Goal: Register for event/course

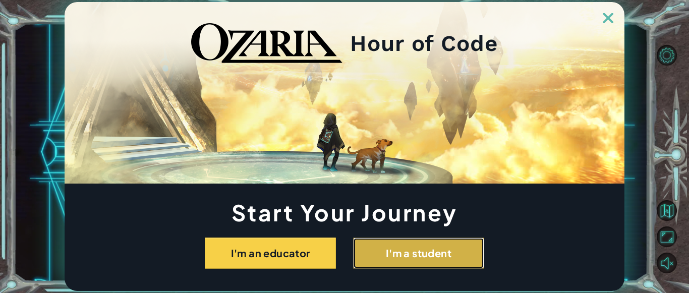
click at [396, 245] on button "I'm a student" at bounding box center [418, 252] width 131 height 31
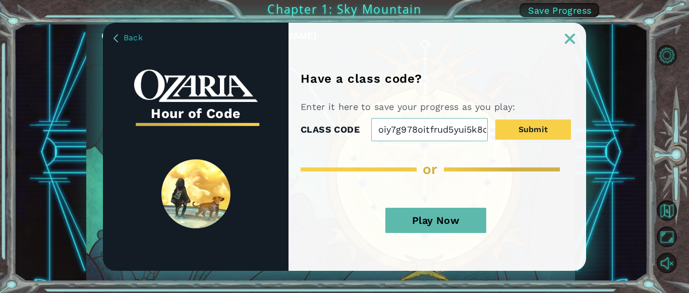
scroll to position [0, 12]
type input "oiy7g978oitfrud5yui5k8c7u"
click at [430, 220] on button "Play Now" at bounding box center [435, 220] width 101 height 25
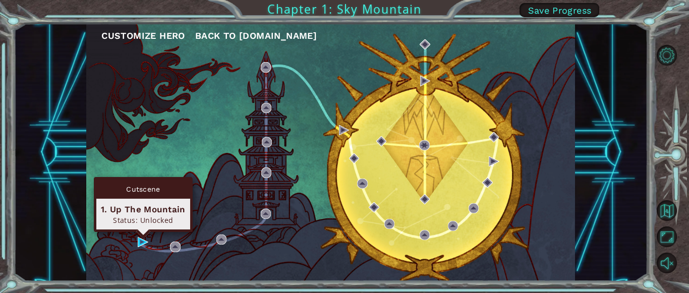
click at [140, 232] on div "Cutscene 1. Up The Mountain Status: Unlocked" at bounding box center [143, 204] width 99 height 55
click at [144, 217] on div "Status: Unlocked" at bounding box center [143, 220] width 85 height 10
click at [139, 239] on img at bounding box center [143, 242] width 10 height 10
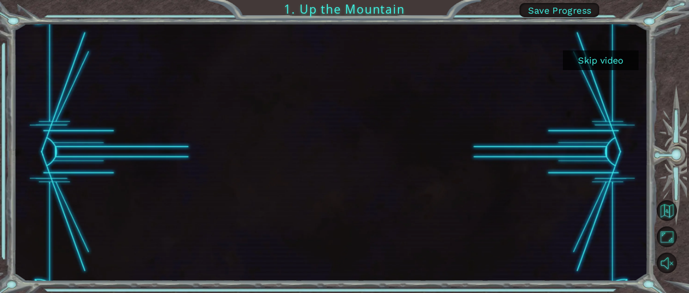
click at [590, 55] on button "Skip video" at bounding box center [601, 60] width 76 height 20
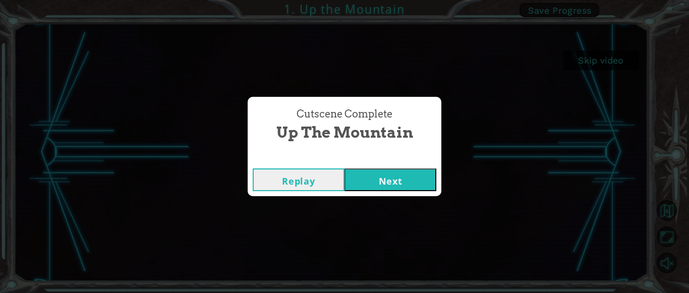
click at [423, 181] on button "Next" at bounding box center [390, 179] width 92 height 23
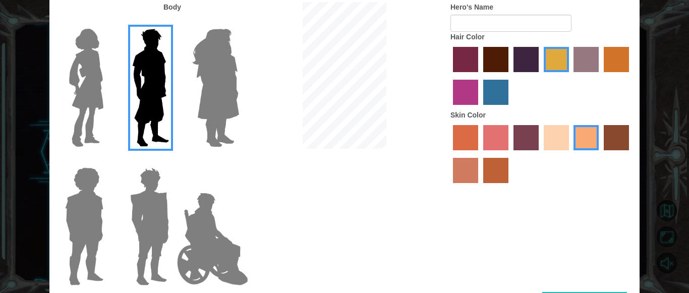
drag, startPoint x: 550, startPoint y: 145, endPoint x: 552, endPoint y: 137, distance: 8.2
click at [552, 137] on label "sandy beach skin color" at bounding box center [555, 137] width 25 height 25
click at [540, 154] on input "sandy beach skin color" at bounding box center [540, 154] width 0 height 0
click at [616, 140] on label "karma skin color" at bounding box center [615, 137] width 25 height 25
click at [600, 154] on input "karma skin color" at bounding box center [600, 154] width 0 height 0
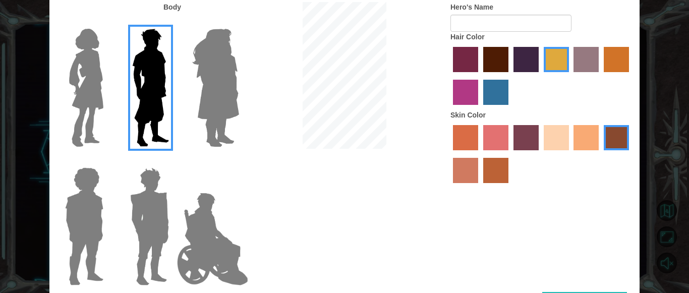
click at [493, 46] on div at bounding box center [540, 77] width 181 height 66
drag, startPoint x: 494, startPoint y: 58, endPoint x: 511, endPoint y: 64, distance: 17.4
click at [511, 64] on div at bounding box center [540, 77] width 181 height 66
click at [501, 64] on label "maroon hair color" at bounding box center [495, 59] width 25 height 25
click at [479, 76] on input "maroon hair color" at bounding box center [479, 76] width 0 height 0
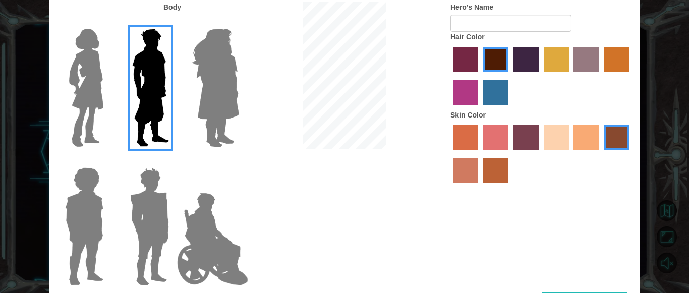
click at [213, 221] on img at bounding box center [212, 239] width 79 height 101
click at [238, 161] on input "Hero Jamie" at bounding box center [238, 161] width 0 height 0
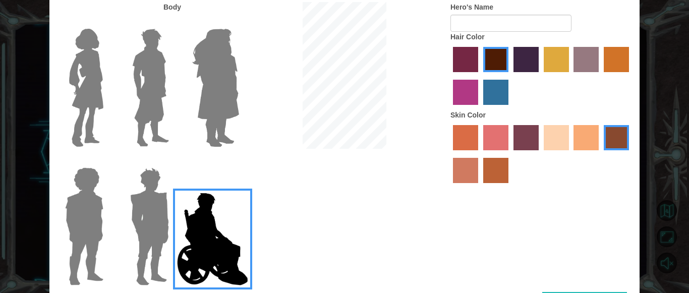
click at [160, 223] on img at bounding box center [149, 226] width 47 height 126
click at [173, 161] on input "Hero Garnet" at bounding box center [173, 161] width 0 height 0
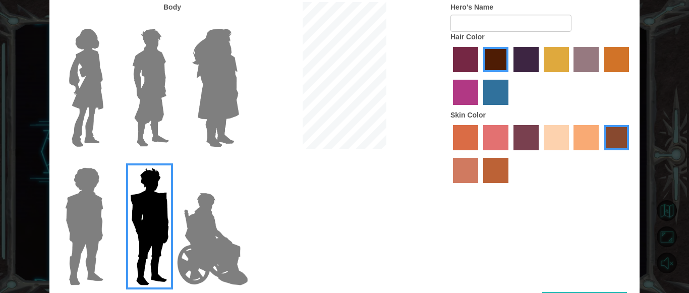
click at [79, 229] on img at bounding box center [84, 226] width 46 height 126
click at [107, 161] on input "Hero Steven" at bounding box center [107, 161] width 0 height 0
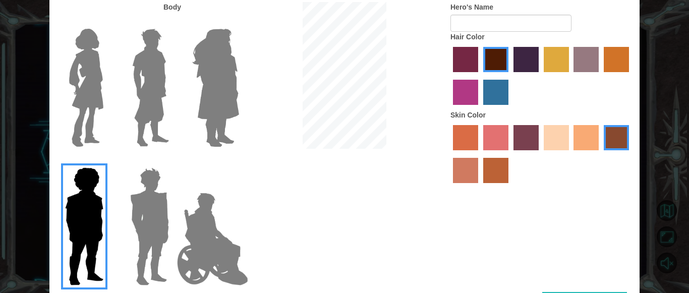
click at [490, 10] on label "Hero's Name" at bounding box center [471, 7] width 43 height 10
click at [490, 15] on input "Hero's Name" at bounding box center [510, 23] width 121 height 17
click at [90, 80] on img at bounding box center [86, 88] width 42 height 126
click at [107, 22] on input "Hero Connie" at bounding box center [107, 22] width 0 height 0
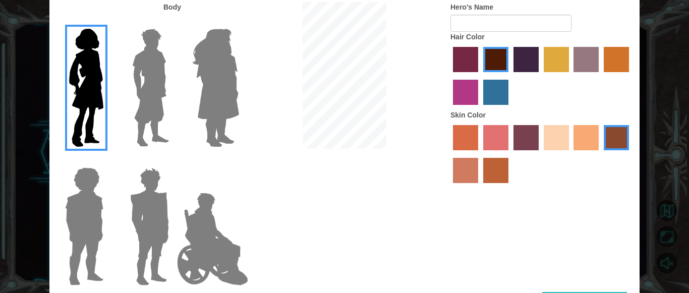
click at [150, 90] on img at bounding box center [150, 88] width 45 height 126
click at [173, 22] on input "Hero Lars" at bounding box center [173, 22] width 0 height 0
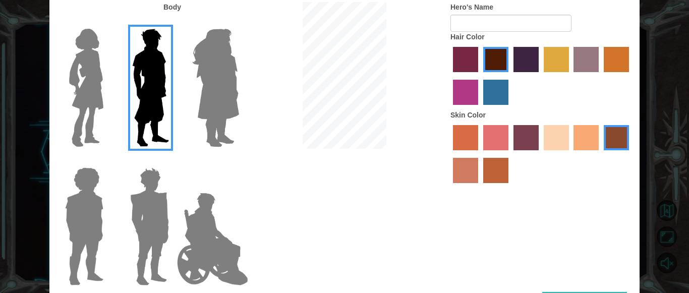
click at [211, 92] on img at bounding box center [215, 88] width 55 height 126
click at [238, 22] on input "Hero Amethyst" at bounding box center [238, 22] width 0 height 0
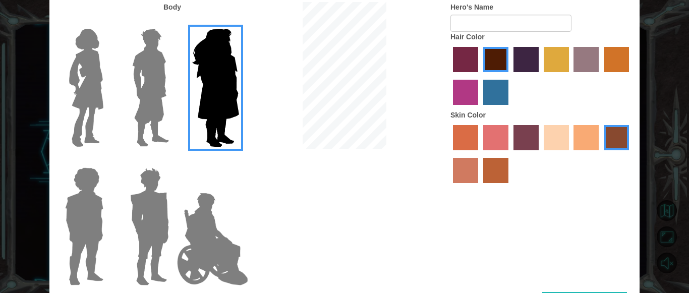
click at [141, 89] on img at bounding box center [150, 88] width 45 height 126
click at [173, 22] on input "Hero Lars" at bounding box center [173, 22] width 0 height 0
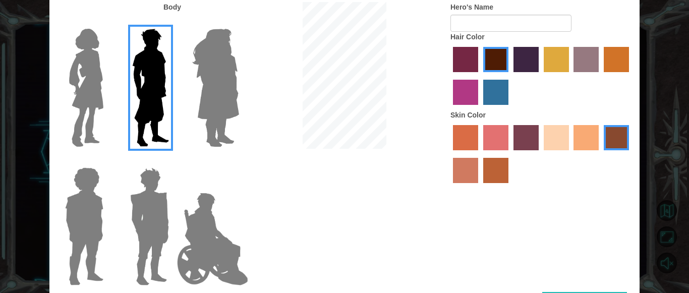
click at [499, 93] on label "lachmara hair color" at bounding box center [495, 92] width 25 height 25
click at [479, 108] on input "lachmara hair color" at bounding box center [479, 108] width 0 height 0
click at [498, 144] on label "froly skin color" at bounding box center [495, 137] width 25 height 25
click at [479, 154] on input "froly skin color" at bounding box center [479, 154] width 0 height 0
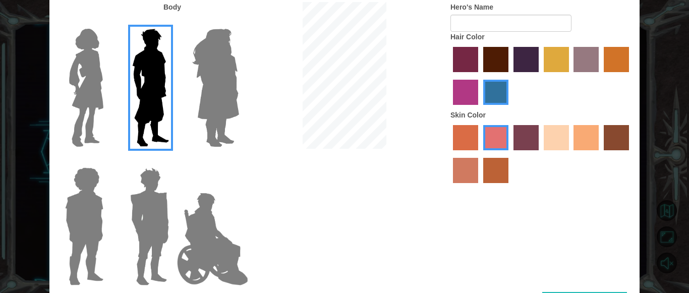
click at [557, 145] on label "sandy beach skin color" at bounding box center [555, 137] width 25 height 25
click at [540, 154] on input "sandy beach skin color" at bounding box center [540, 154] width 0 height 0
click at [583, 135] on label "tacao skin color" at bounding box center [585, 137] width 25 height 25
click at [570, 154] on input "tacao skin color" at bounding box center [570, 154] width 0 height 0
click at [466, 91] on label "medium red violet hair color" at bounding box center [465, 92] width 25 height 25
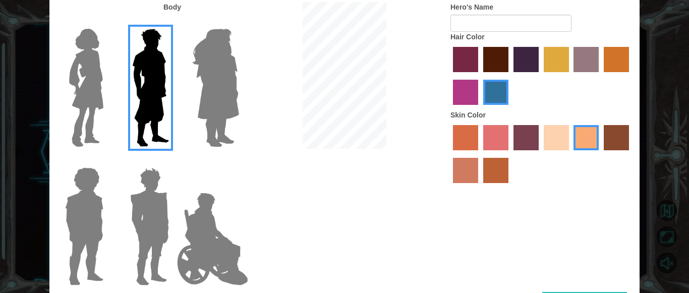
click at [630, 76] on input "medium red violet hair color" at bounding box center [630, 76] width 0 height 0
click at [488, 90] on label "lachmara hair color" at bounding box center [495, 92] width 25 height 25
click at [479, 108] on input "lachmara hair color" at bounding box center [479, 108] width 0 height 0
click at [523, 53] on label "hot purple hair color" at bounding box center [525, 59] width 25 height 25
click at [510, 76] on input "hot purple hair color" at bounding box center [510, 76] width 0 height 0
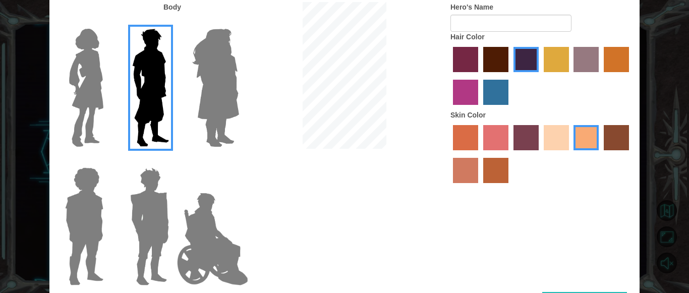
click at [493, 88] on label "lachmara hair color" at bounding box center [495, 92] width 25 height 25
click at [479, 108] on input "lachmara hair color" at bounding box center [479, 108] width 0 height 0
click at [492, 71] on label "maroon hair color" at bounding box center [495, 59] width 25 height 25
click at [479, 76] on input "maroon hair color" at bounding box center [479, 76] width 0 height 0
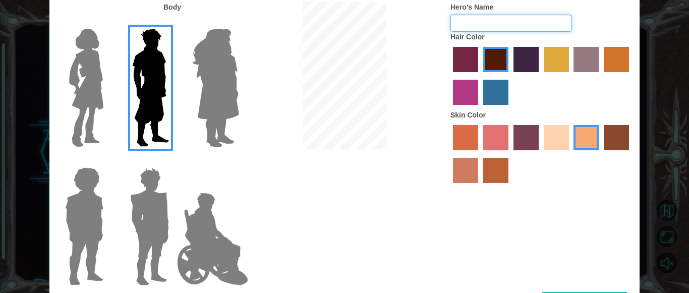
click at [510, 24] on input "Hero's Name" at bounding box center [510, 23] width 121 height 17
click at [369, 27] on div "Body Hero's Name nhtfrfyyigijtg79of8iki8i8 Hair Color Skin Color" at bounding box center [344, 147] width 590 height 290
type input "8"
click at [472, 147] on label "sorbus skin color" at bounding box center [465, 137] width 25 height 25
click at [449, 154] on input "sorbus skin color" at bounding box center [449, 154] width 0 height 0
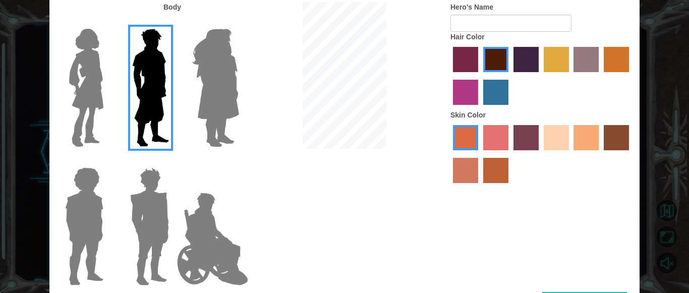
click at [491, 174] on label "smoke tree skin color" at bounding box center [495, 170] width 25 height 25
click at [479, 186] on input "smoke tree skin color" at bounding box center [479, 186] width 0 height 0
click at [453, 170] on label "burning sand skin color" at bounding box center [465, 170] width 25 height 25
click at [630, 154] on input "burning sand skin color" at bounding box center [630, 154] width 0 height 0
click at [619, 135] on label "karma skin color" at bounding box center [615, 137] width 25 height 25
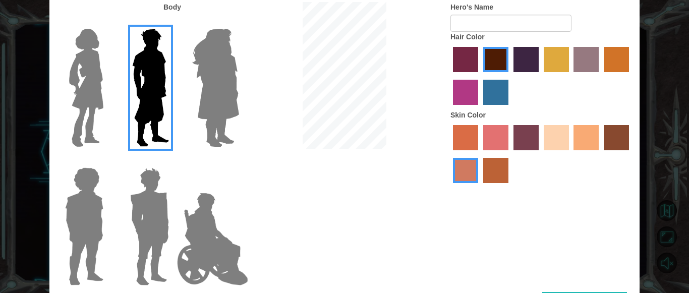
click at [600, 154] on input "karma skin color" at bounding box center [600, 154] width 0 height 0
click at [557, 136] on label "sandy beach skin color" at bounding box center [555, 137] width 25 height 25
click at [540, 154] on input "sandy beach skin color" at bounding box center [540, 154] width 0 height 0
click at [582, 141] on label "tacao skin color" at bounding box center [585, 137] width 25 height 25
click at [570, 154] on input "tacao skin color" at bounding box center [570, 154] width 0 height 0
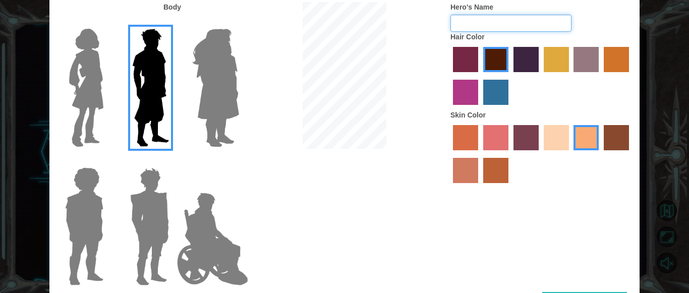
click at [475, 20] on input "Hero's Name" at bounding box center [510, 23] width 121 height 17
click at [207, 249] on img at bounding box center [212, 239] width 79 height 101
click at [238, 161] on input "Hero Jamie" at bounding box center [238, 161] width 0 height 0
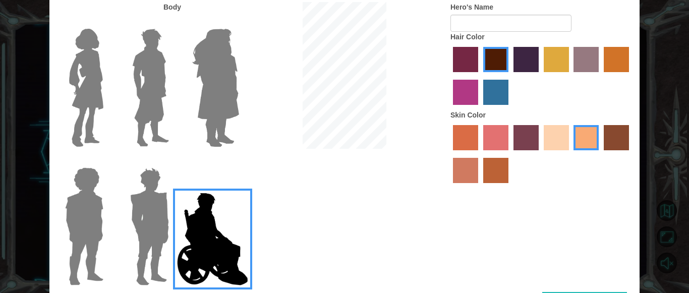
click at [150, 113] on img at bounding box center [150, 88] width 45 height 126
click at [173, 22] on input "Hero Lars" at bounding box center [173, 22] width 0 height 0
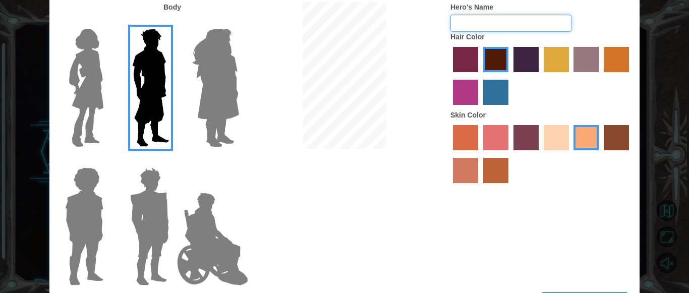
click at [491, 18] on input "Hero's Name" at bounding box center [510, 23] width 121 height 17
type input "d"
type input "D"
type input "!"
type input "!"#$%&/()="
